Goal: Task Accomplishment & Management: Manage account settings

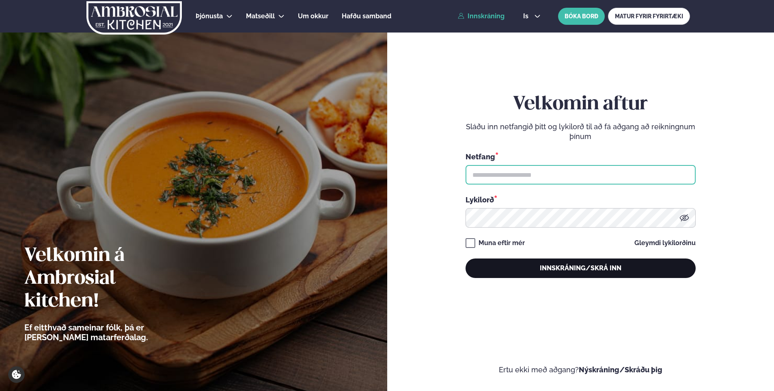
type input "**********"
click at [593, 270] on button "Innskráning/Skrá inn" at bounding box center [581, 267] width 230 height 19
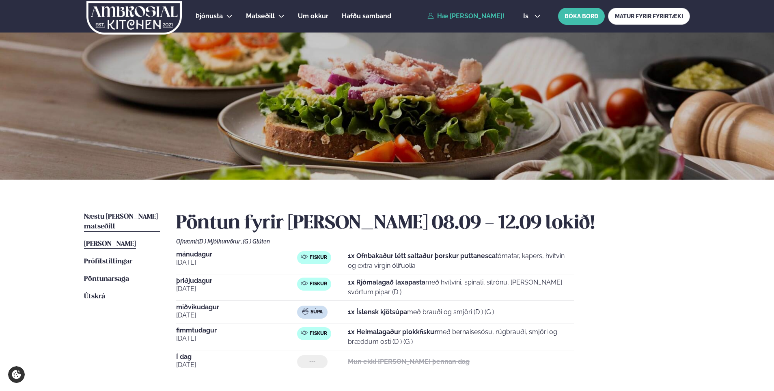
click at [113, 218] on span "Næstu [PERSON_NAME] matseðill" at bounding box center [121, 221] width 74 height 17
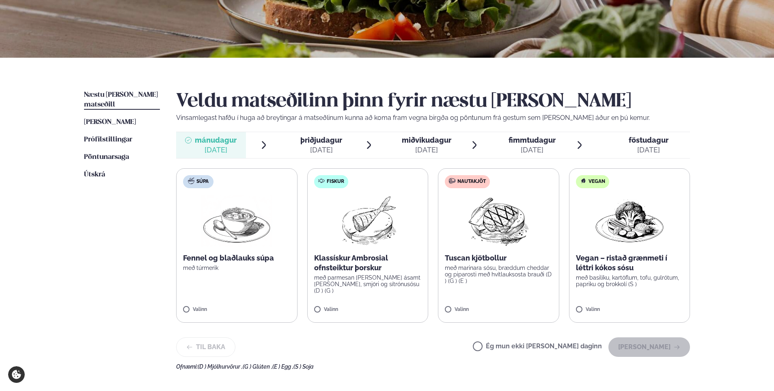
scroll to position [162, 0]
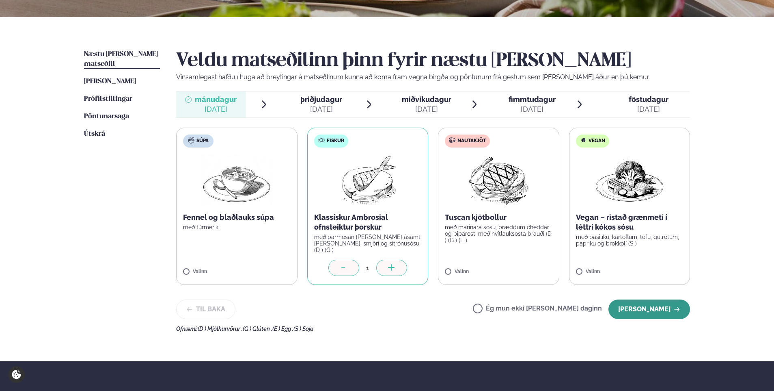
click at [639, 307] on button "[PERSON_NAME]" at bounding box center [650, 308] width 82 height 19
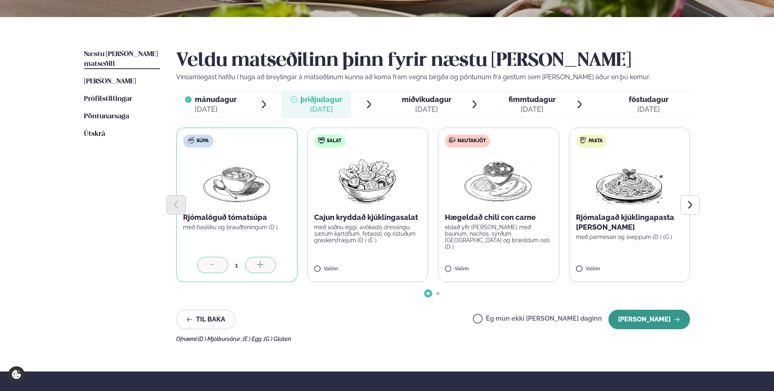
click at [654, 322] on button "[PERSON_NAME]" at bounding box center [650, 318] width 82 height 19
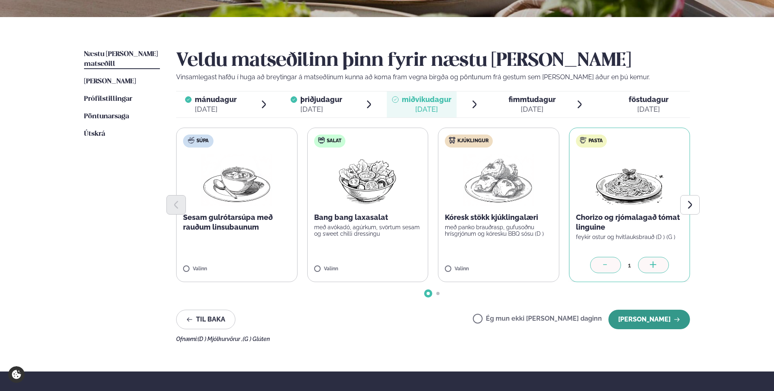
click at [652, 320] on button "[PERSON_NAME]" at bounding box center [650, 318] width 82 height 19
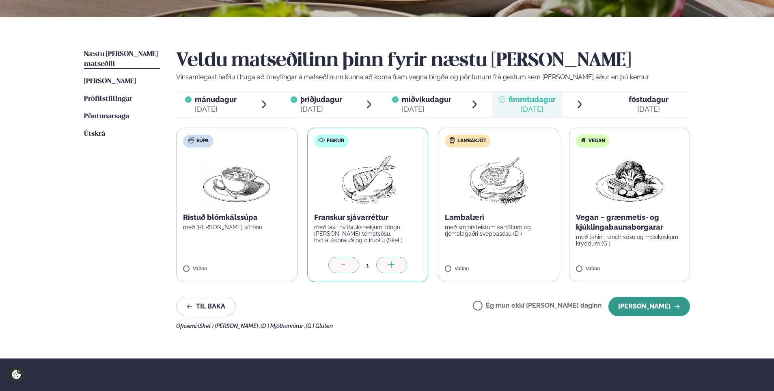
click at [644, 311] on button "[PERSON_NAME]" at bounding box center [650, 305] width 82 height 19
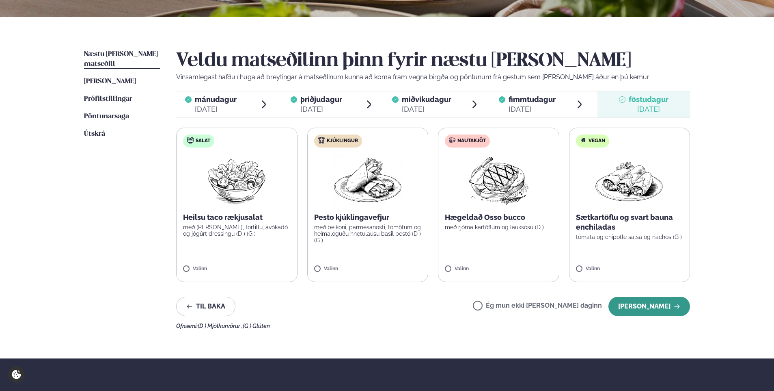
click at [652, 309] on button "[PERSON_NAME]" at bounding box center [650, 305] width 82 height 19
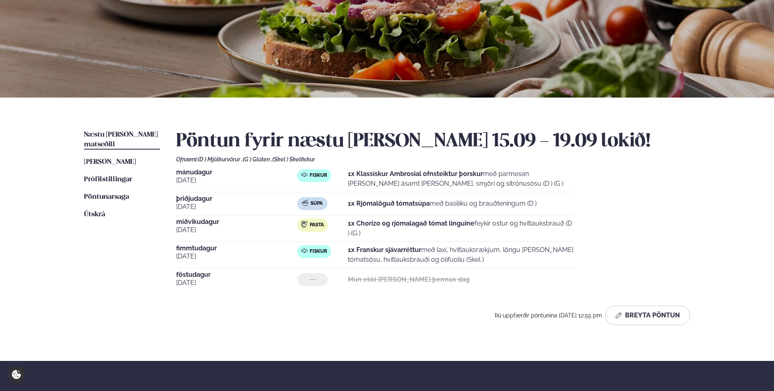
scroll to position [81, 0]
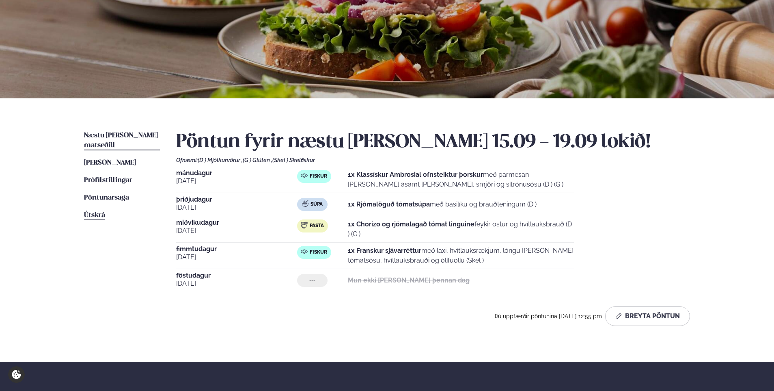
click at [99, 212] on span "Útskrá" at bounding box center [94, 215] width 21 height 7
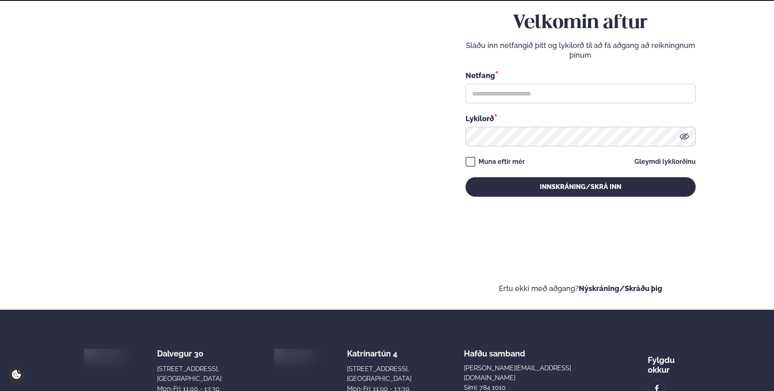
scroll to position [22, 0]
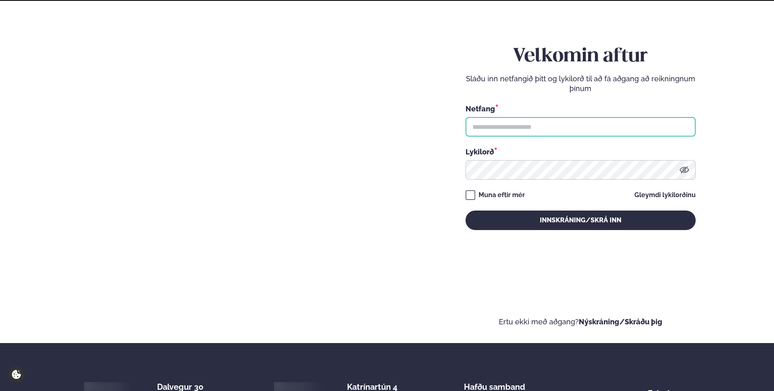
type input "**********"
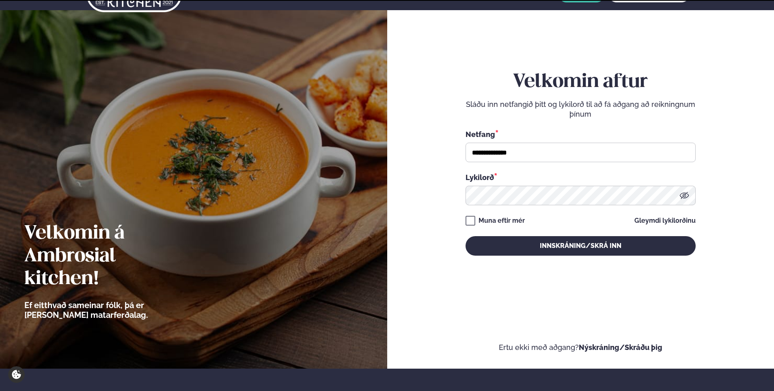
scroll to position [0, 0]
